Goal: Task Accomplishment & Management: Complete application form

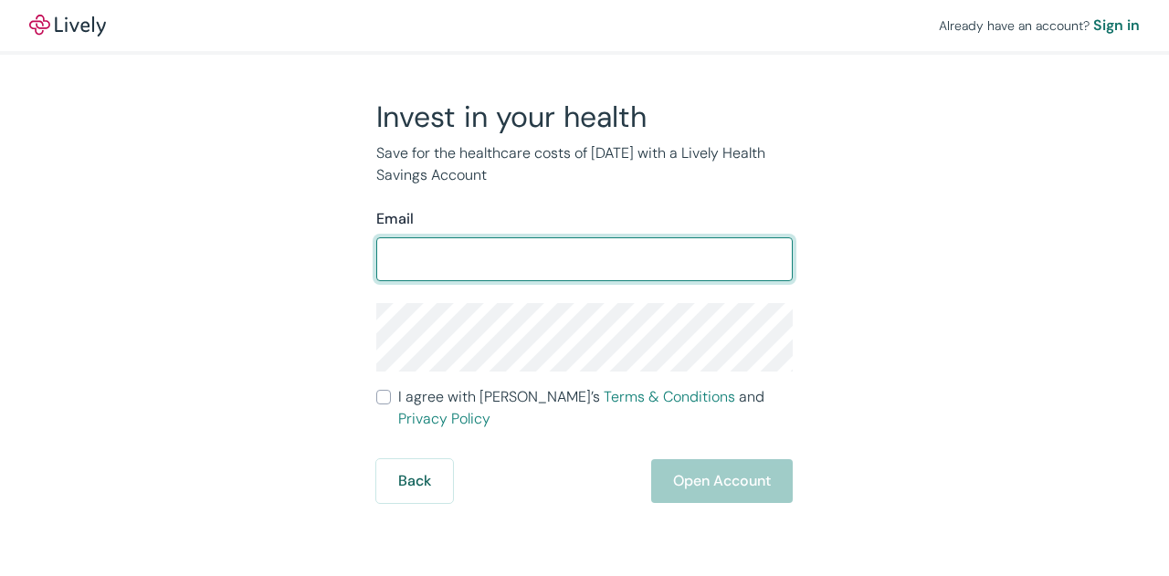
click at [625, 258] on input "Email" at bounding box center [584, 259] width 416 height 37
type input "[EMAIL_ADDRESS][DOMAIN_NAME]"
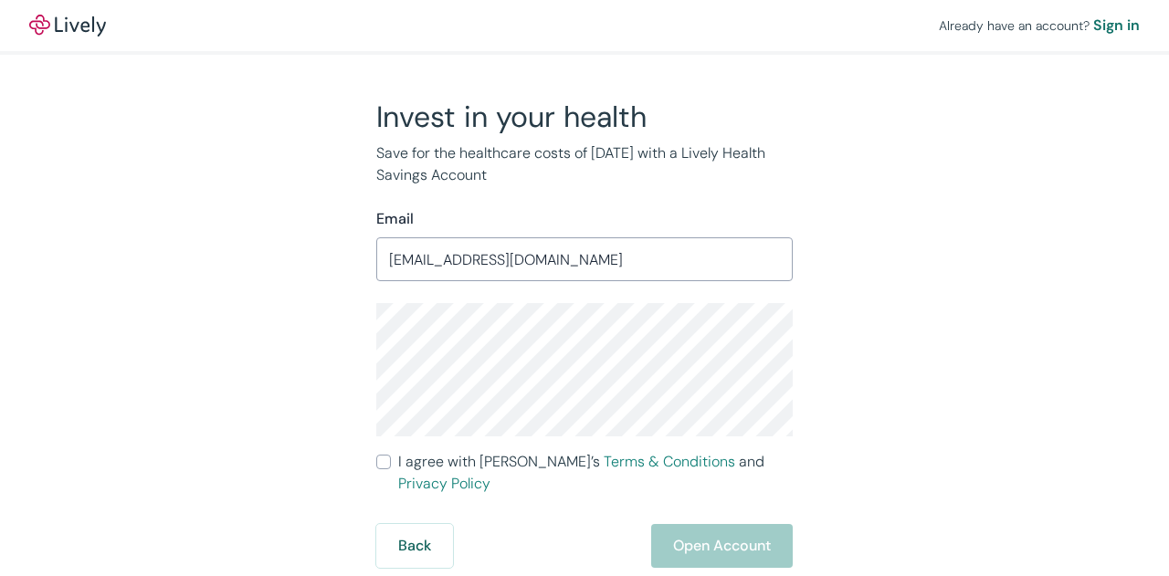
click at [382, 466] on input "I agree with Lively’s Terms & Conditions and Privacy Policy" at bounding box center [383, 462] width 15 height 15
checkbox input "true"
click at [677, 500] on form "Email [EMAIL_ADDRESS][DOMAIN_NAME] ​ I agree with [PERSON_NAME]’s Terms & Condi…" at bounding box center [584, 388] width 416 height 360
click at [683, 524] on button "Open Account" at bounding box center [722, 546] width 142 height 44
